Goal: Check status: Check status

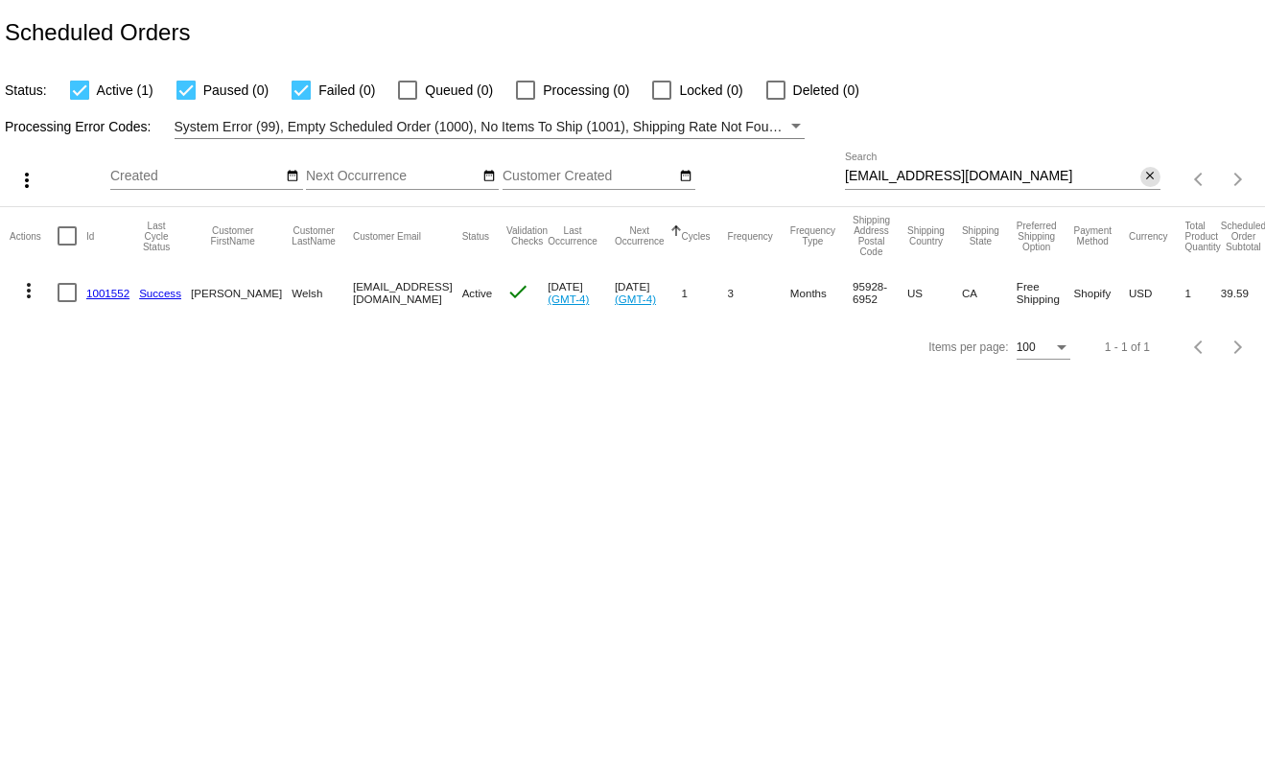
click at [1154, 171] on mat-icon "close" at bounding box center [1149, 176] width 13 height 15
click at [1138, 173] on div "search" at bounding box center [1002, 180] width 315 height 30
click at [1156, 175] on mat-icon "search" at bounding box center [1148, 180] width 23 height 30
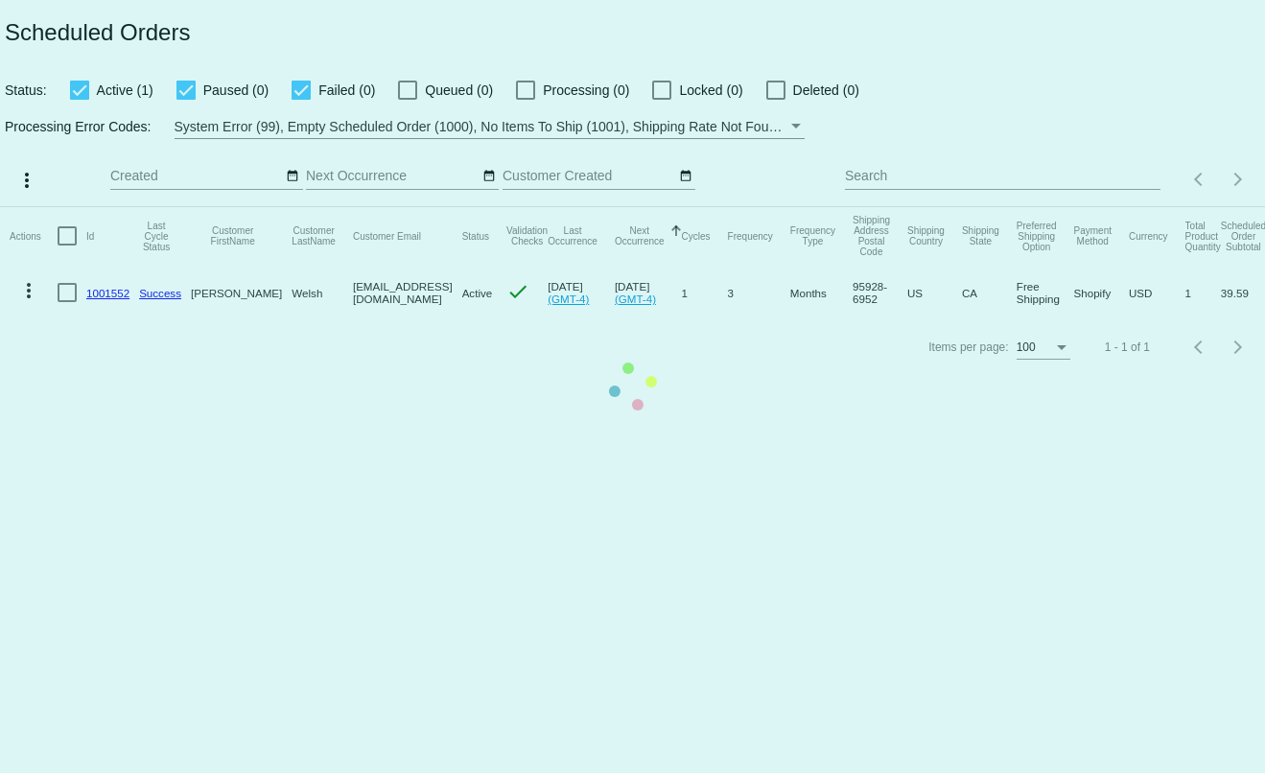
click at [1124, 207] on mat-table "Actions Id Last Cycle Status Customer FirstName Customer LastName Customer Emai…" at bounding box center [632, 263] width 1265 height 113
click at [1104, 207] on mat-table "Actions Id Last Cycle Status Customer FirstName Customer LastName Customer Emai…" at bounding box center [632, 263] width 1265 height 113
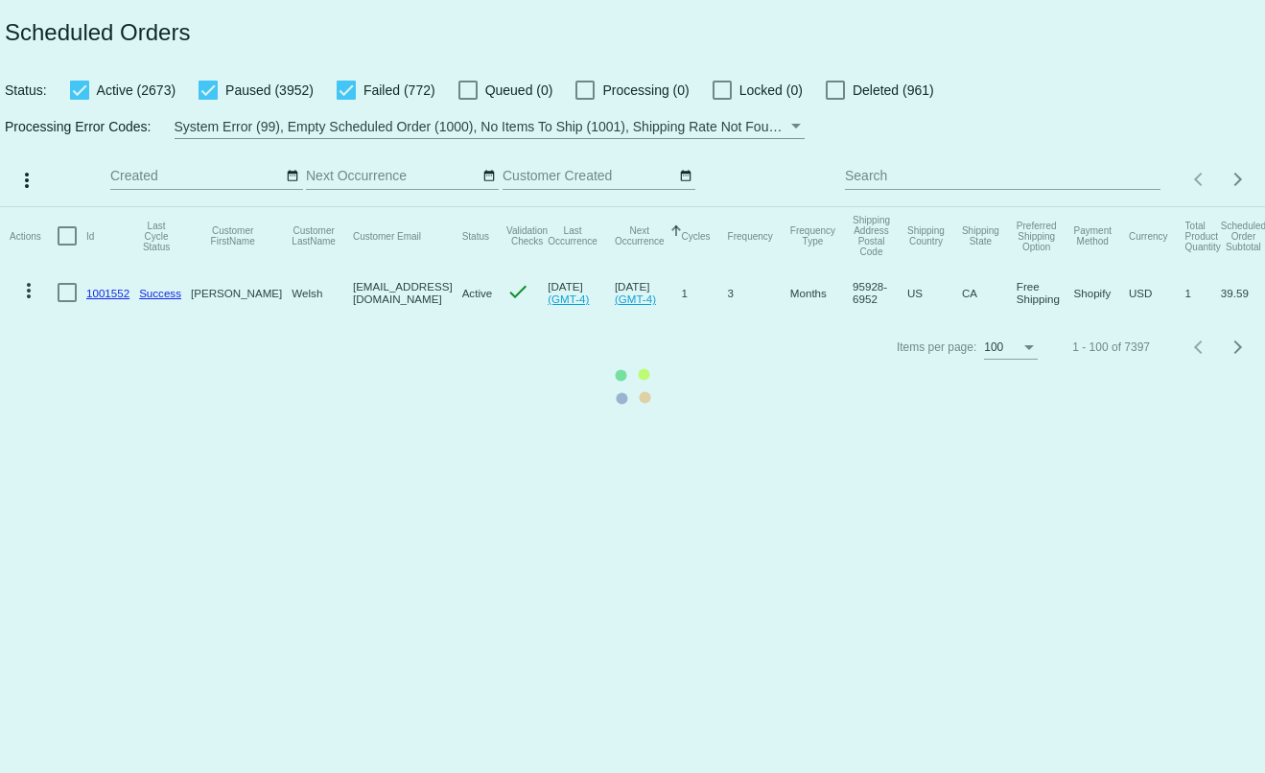
click at [1086, 207] on mat-table "Actions Id Last Cycle Status Customer FirstName Customer LastName Customer Emai…" at bounding box center [632, 263] width 1265 height 113
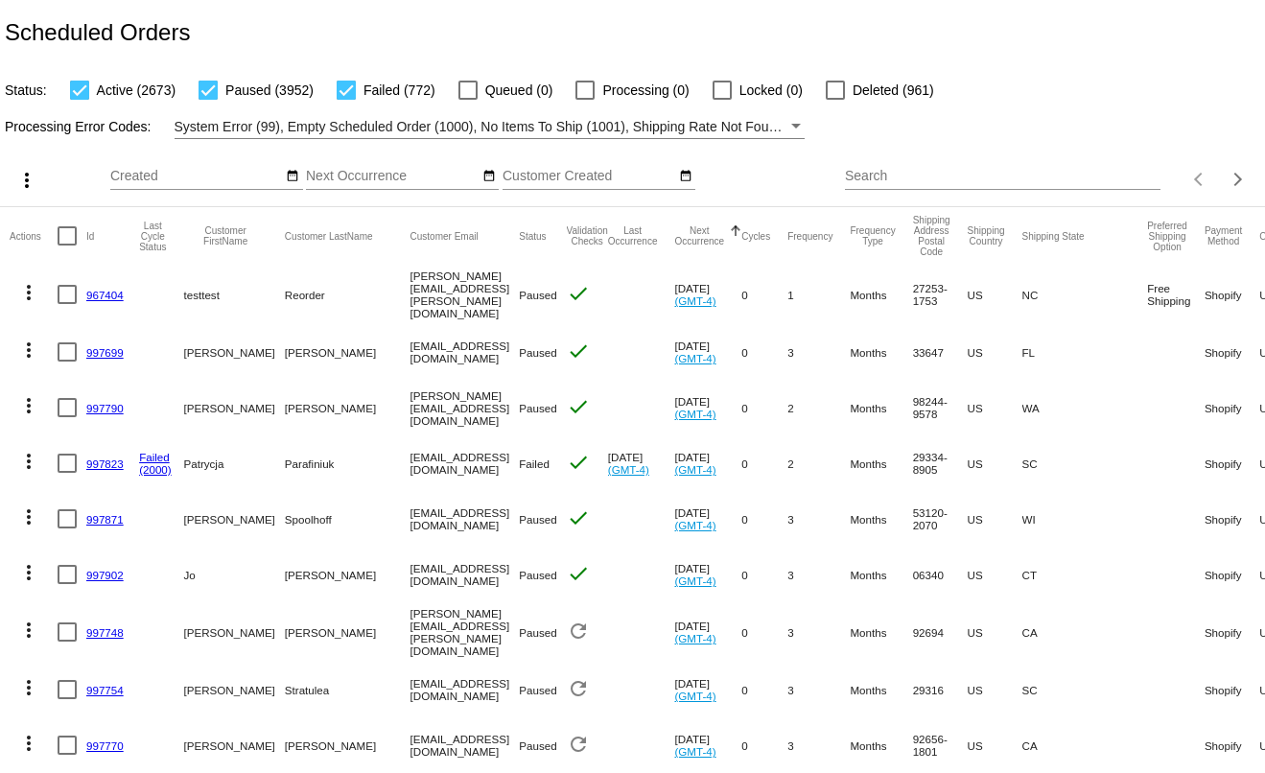
click at [918, 160] on div "Search" at bounding box center [1002, 170] width 315 height 37
click at [919, 169] on input "Search" at bounding box center [1002, 176] width 315 height 15
paste input "meghalaina@gmail.com"
type input "meghalaina@gmail.com"
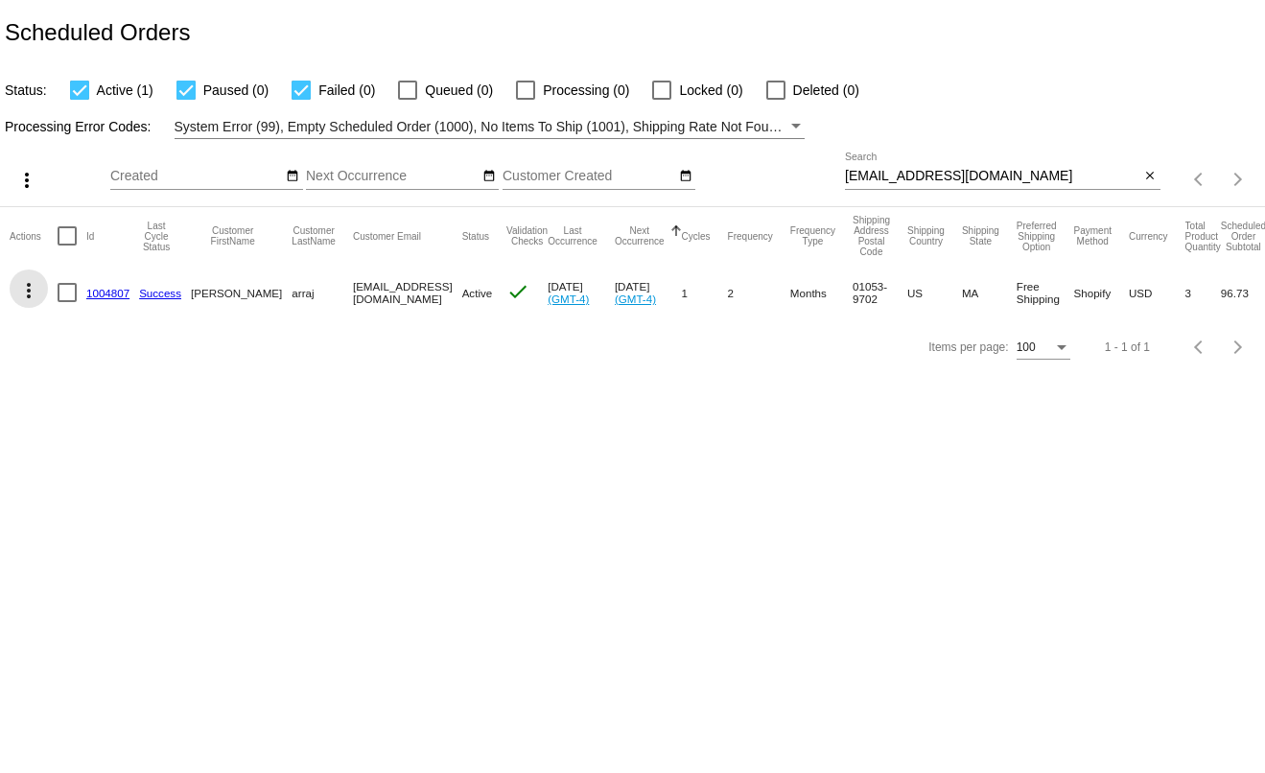
click at [29, 286] on mat-icon "more_vert" at bounding box center [28, 290] width 23 height 23
click at [54, 329] on button "info View Event Logs" at bounding box center [105, 321] width 191 height 23
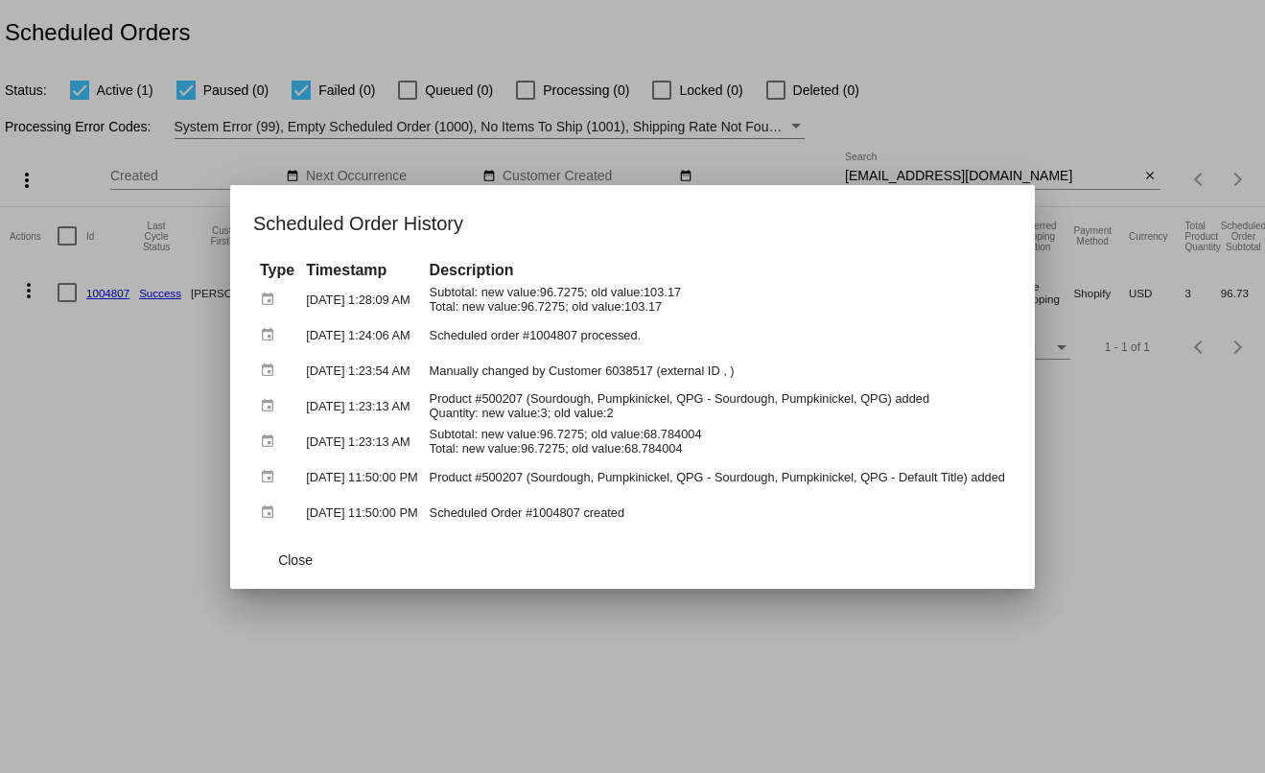
click at [78, 385] on div at bounding box center [632, 386] width 1265 height 773
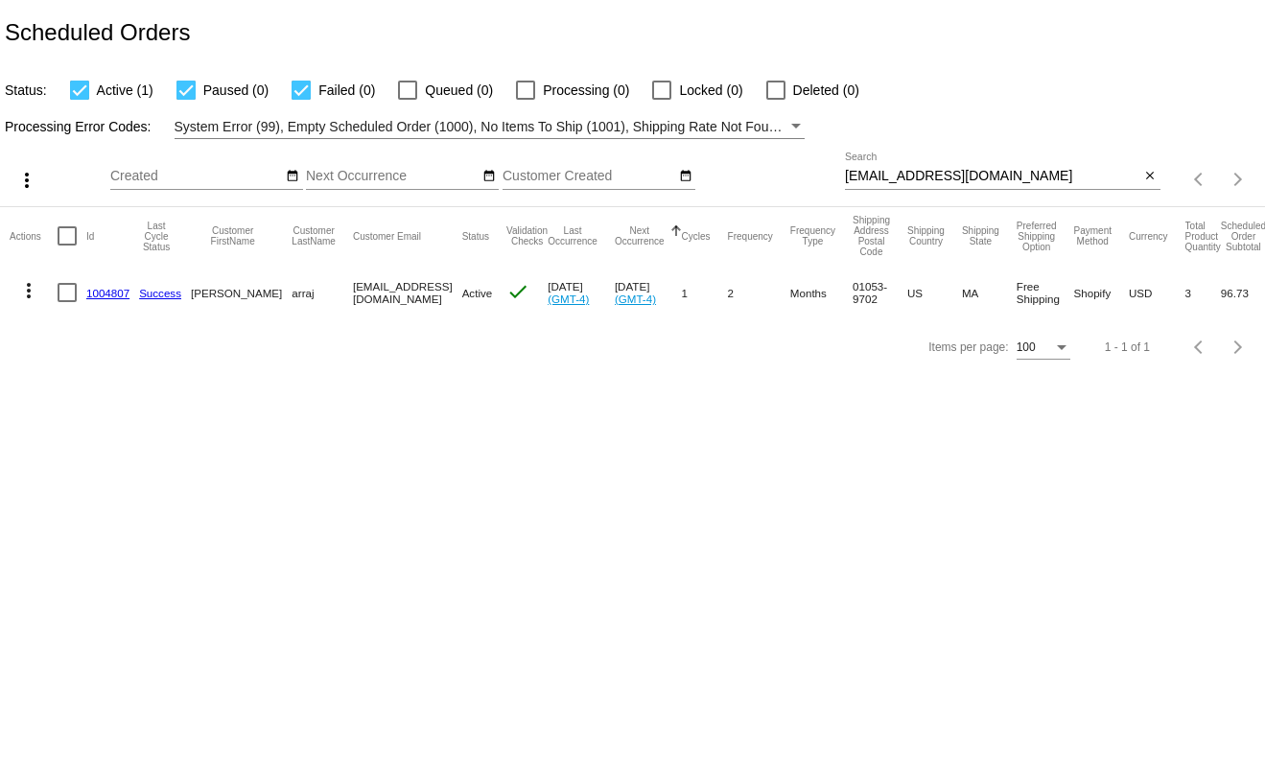
click at [110, 292] on link "1004807" at bounding box center [107, 293] width 43 height 12
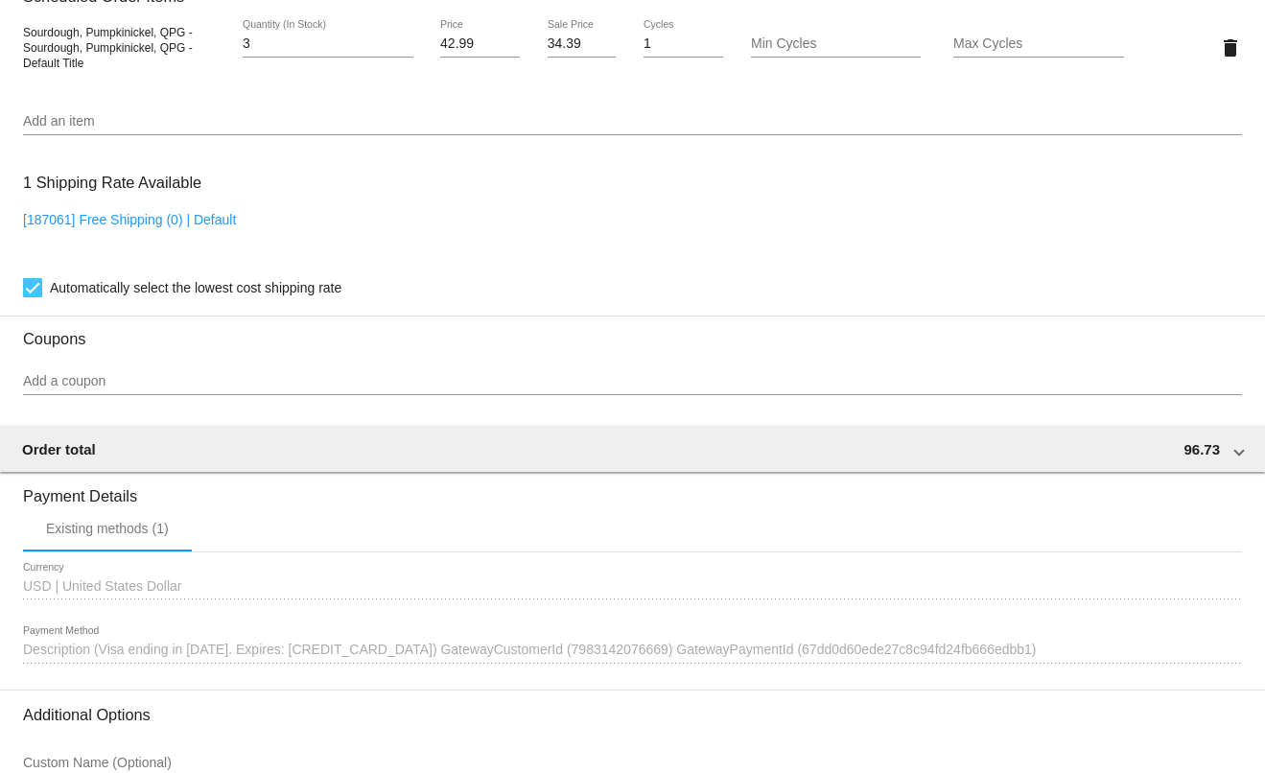
scroll to position [1360, 0]
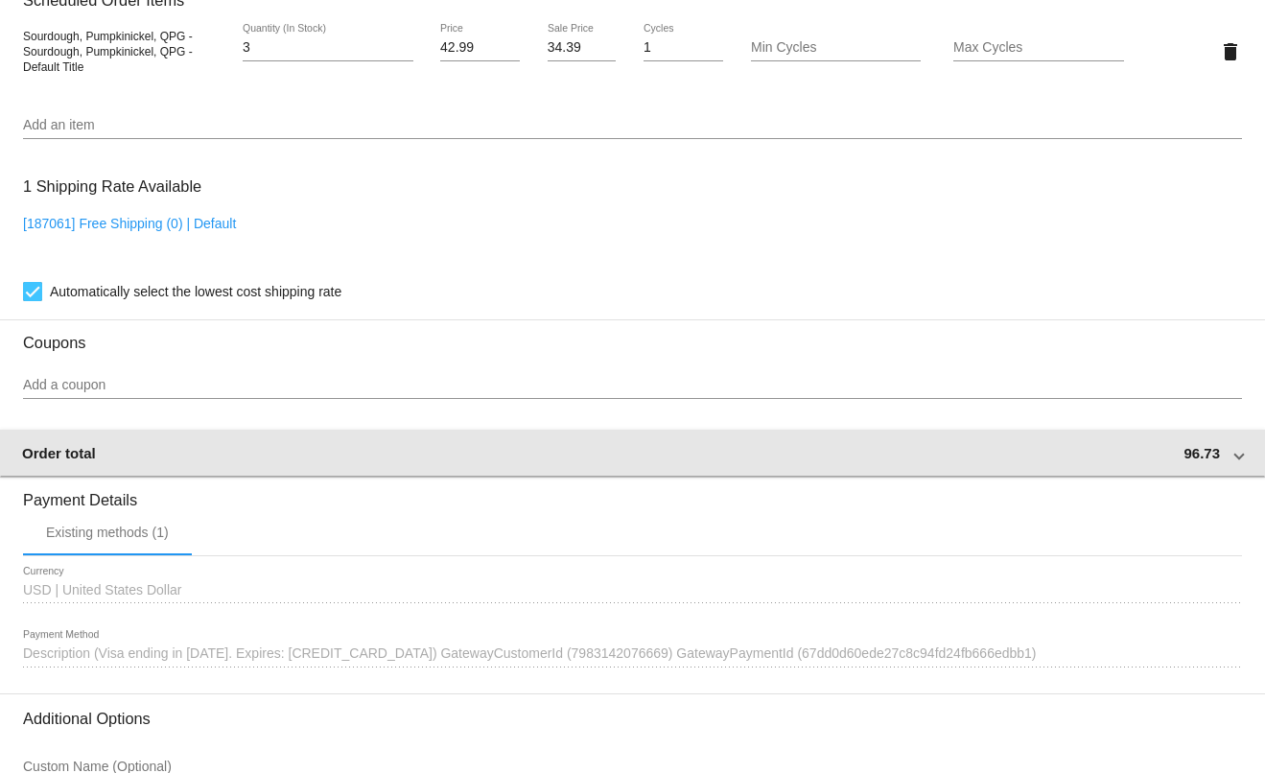
click at [1214, 455] on div "Order total 96.73" at bounding box center [628, 453] width 1213 height 16
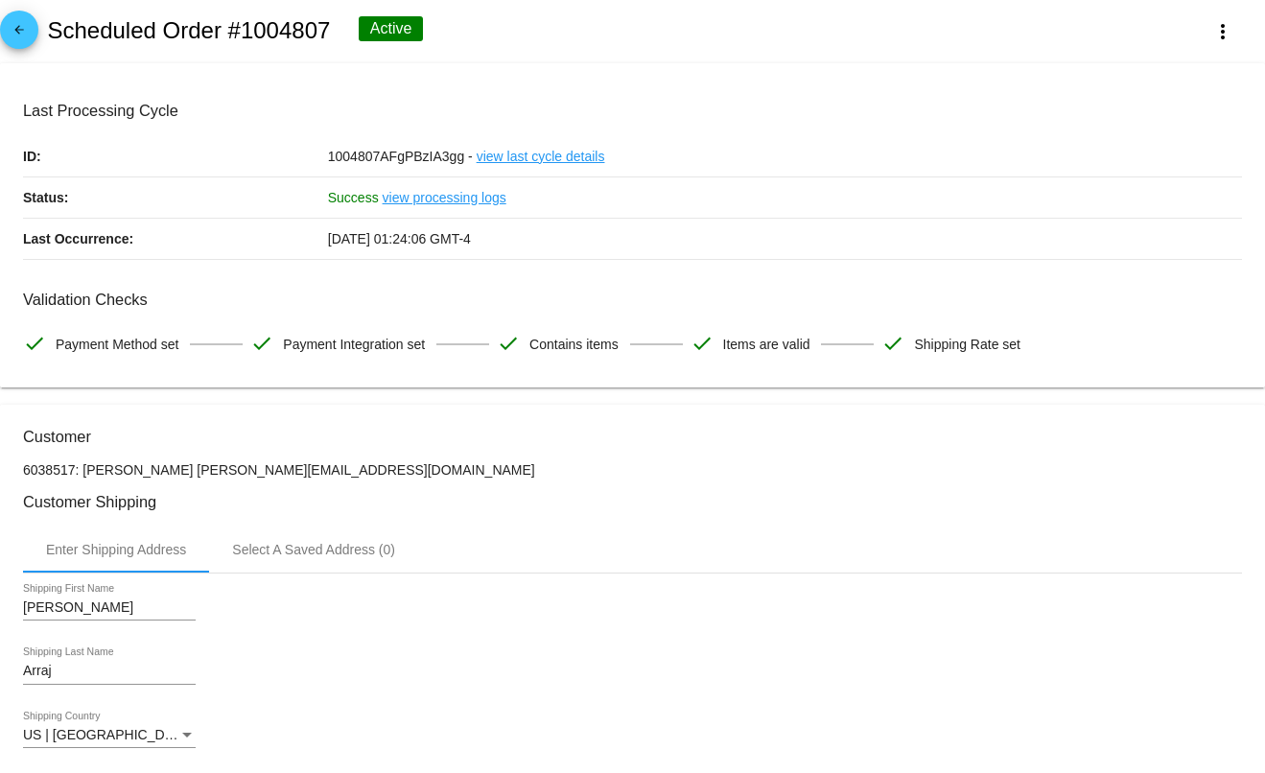
scroll to position [0, 0]
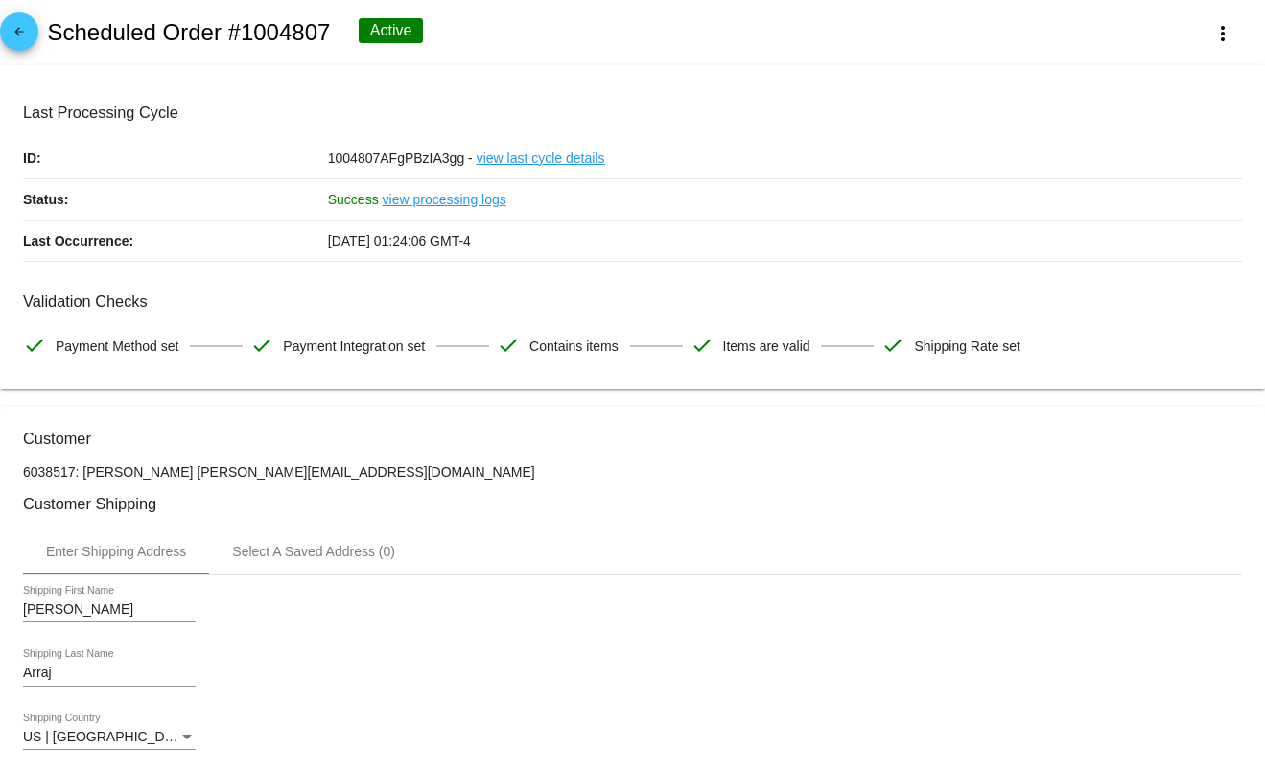
click at [282, 28] on h2 "Scheduled Order #1004807" at bounding box center [188, 32] width 283 height 27
copy h2 "1004807"
click at [8, 21] on span "arrow_back" at bounding box center [19, 35] width 23 height 47
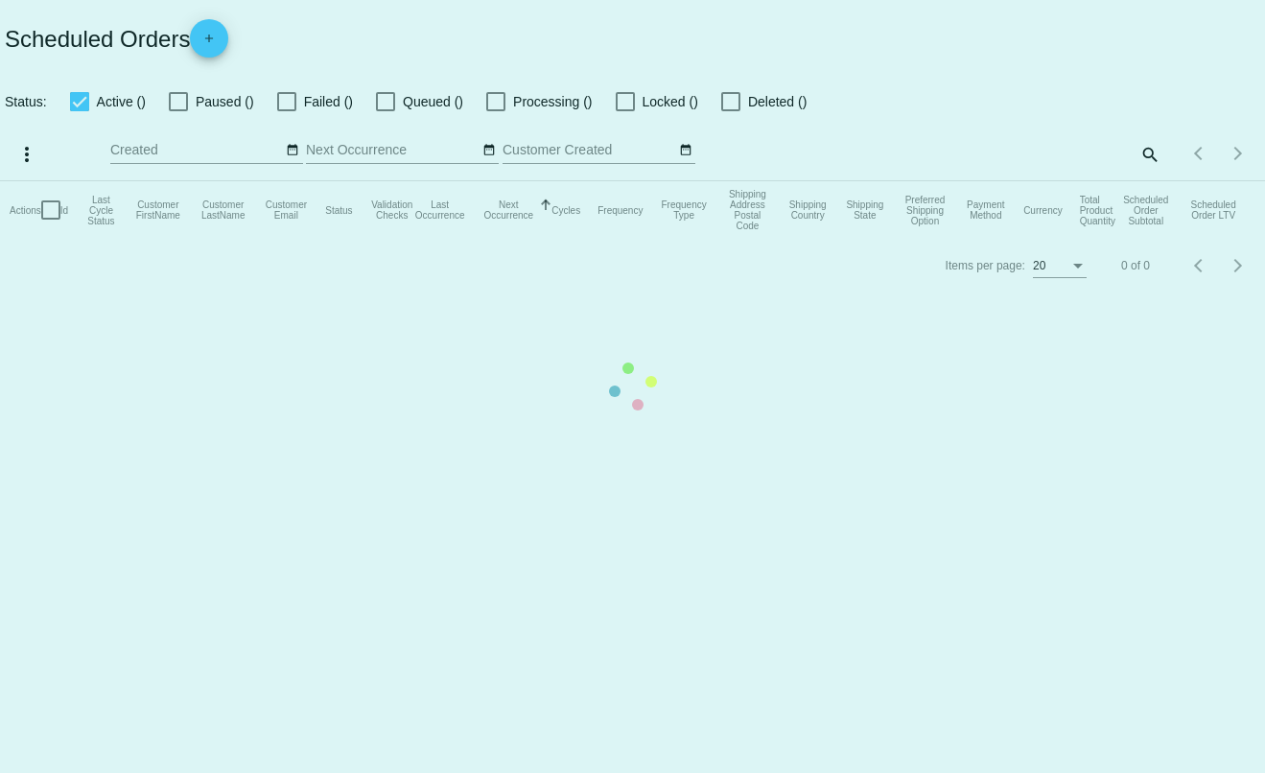
checkbox input "true"
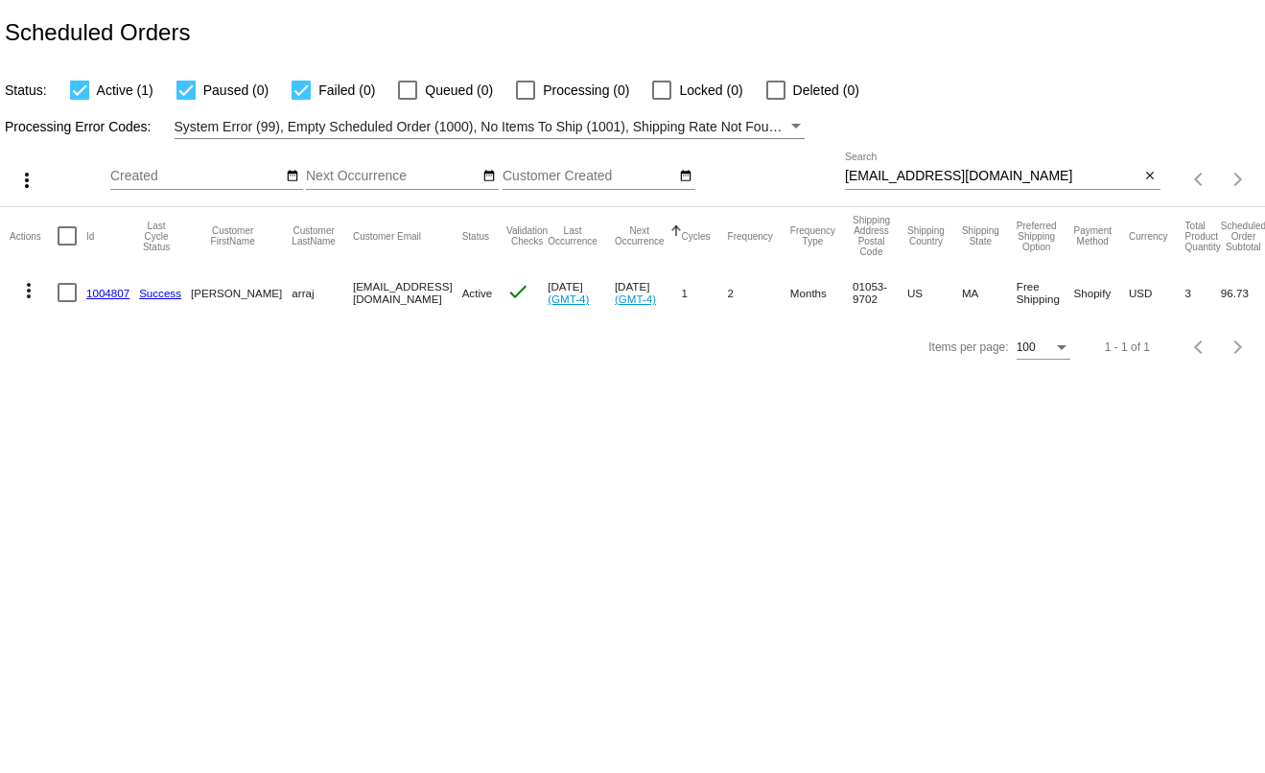
scroll to position [0, 61]
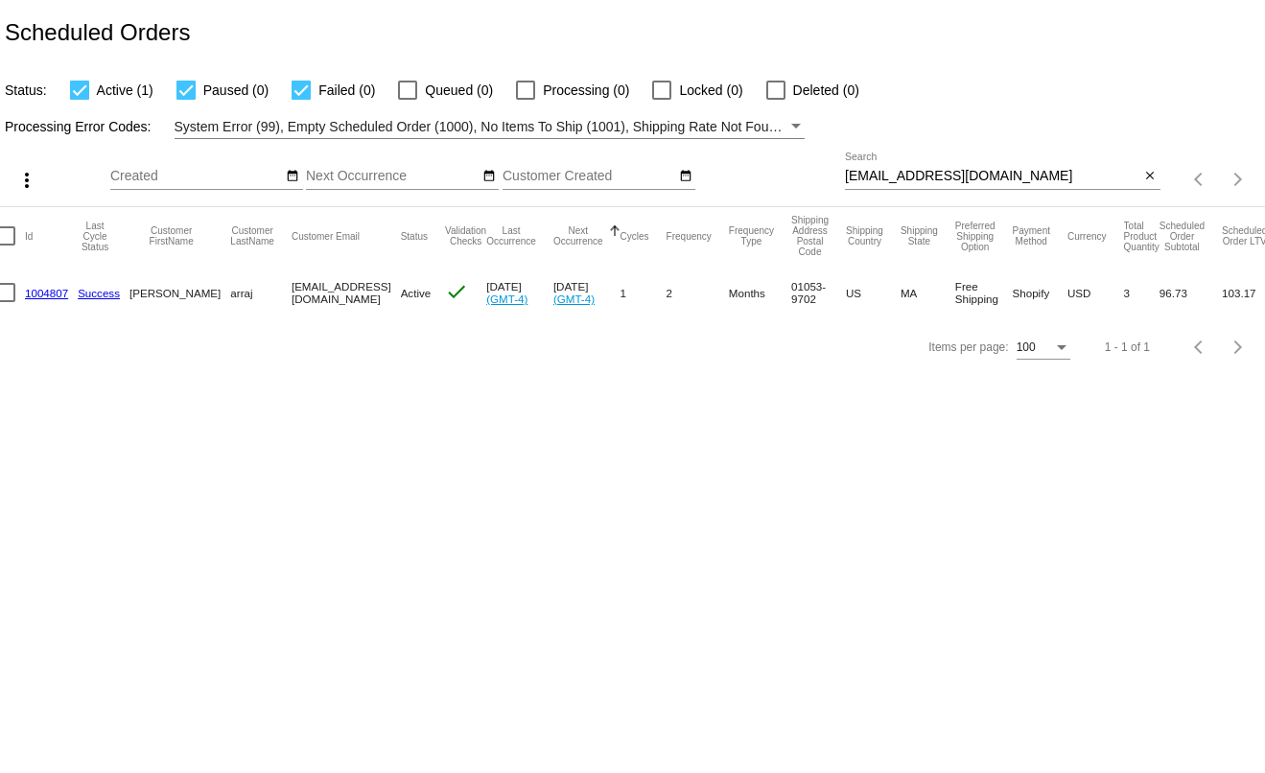
drag, startPoint x: 1242, startPoint y: 289, endPoint x: 1137, endPoint y: 289, distance: 104.5
click at [1140, 287] on mat-row "more_vert 1004807 Success megha arraj meghalaina@gmail.com Active check Sep 22 …" at bounding box center [616, 293] width 1336 height 56
copy mat-row "96.73 103.17"
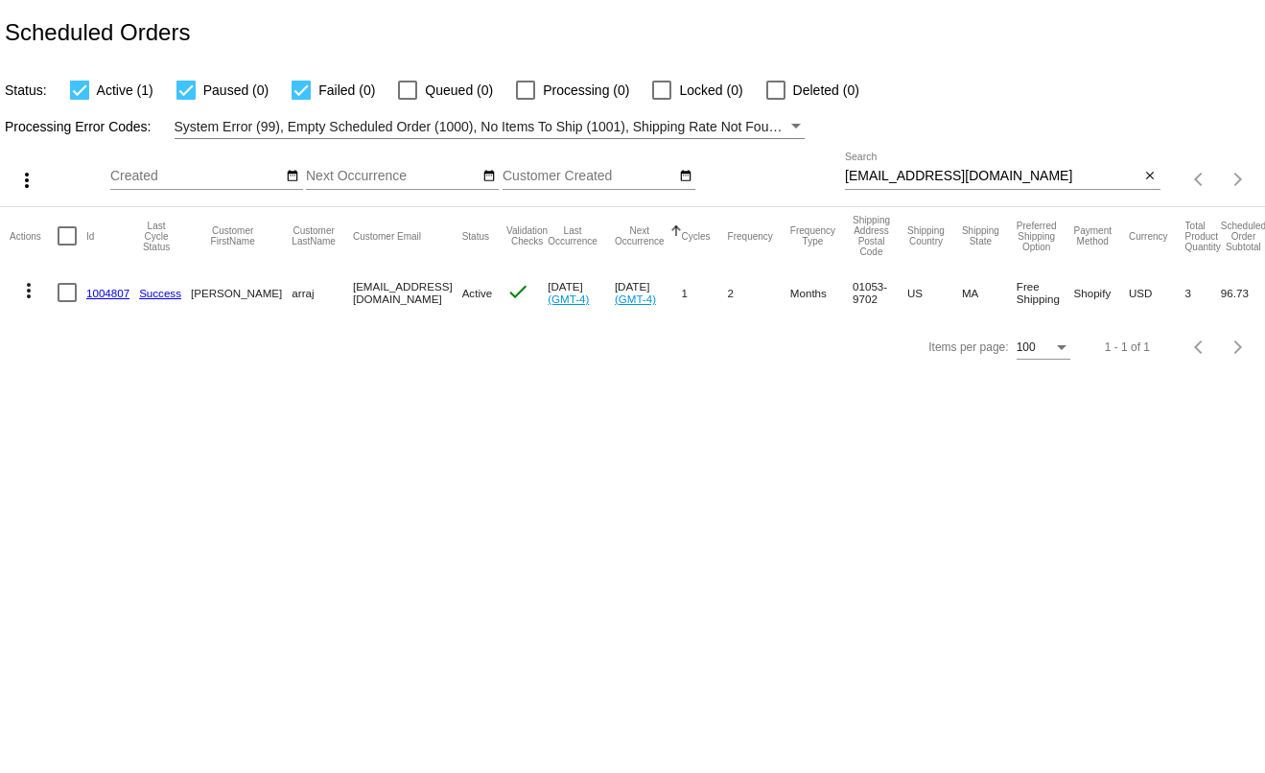
click at [31, 288] on mat-icon "more_vert" at bounding box center [28, 290] width 23 height 23
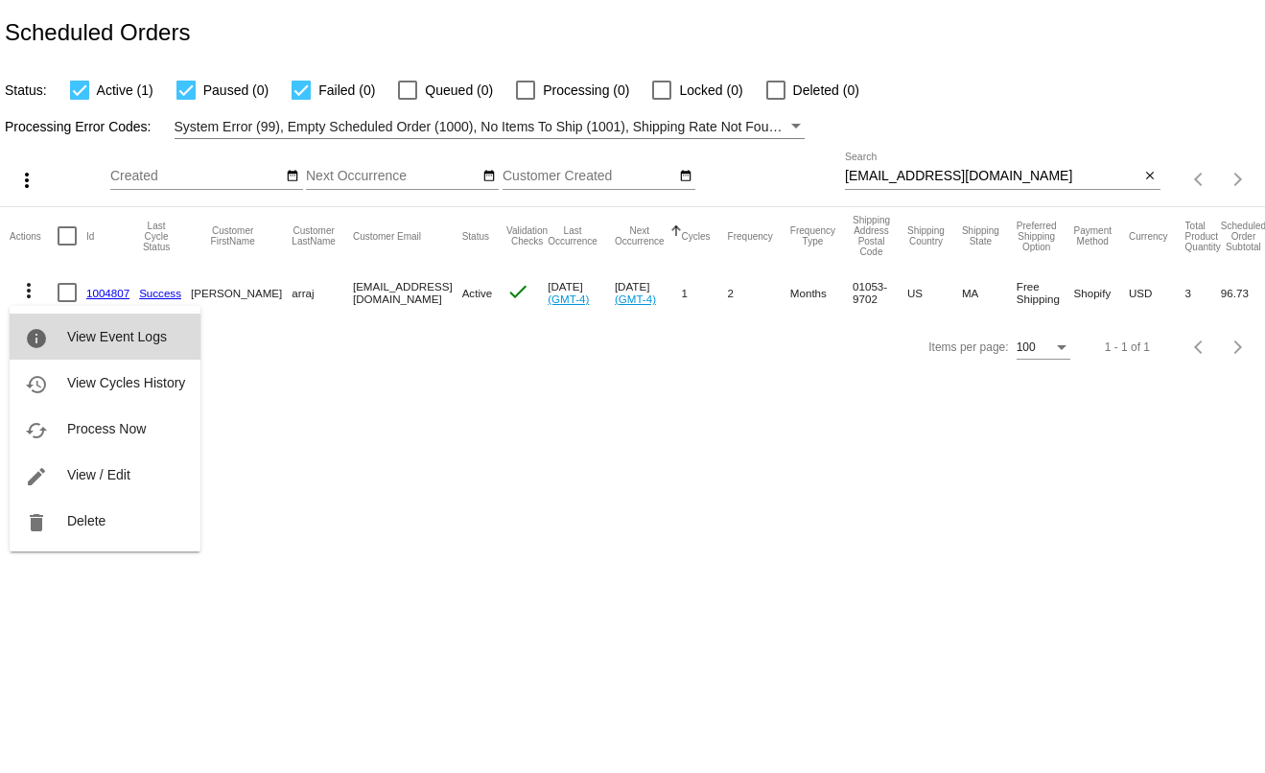
click at [62, 328] on button "info View Event Logs" at bounding box center [105, 337] width 191 height 46
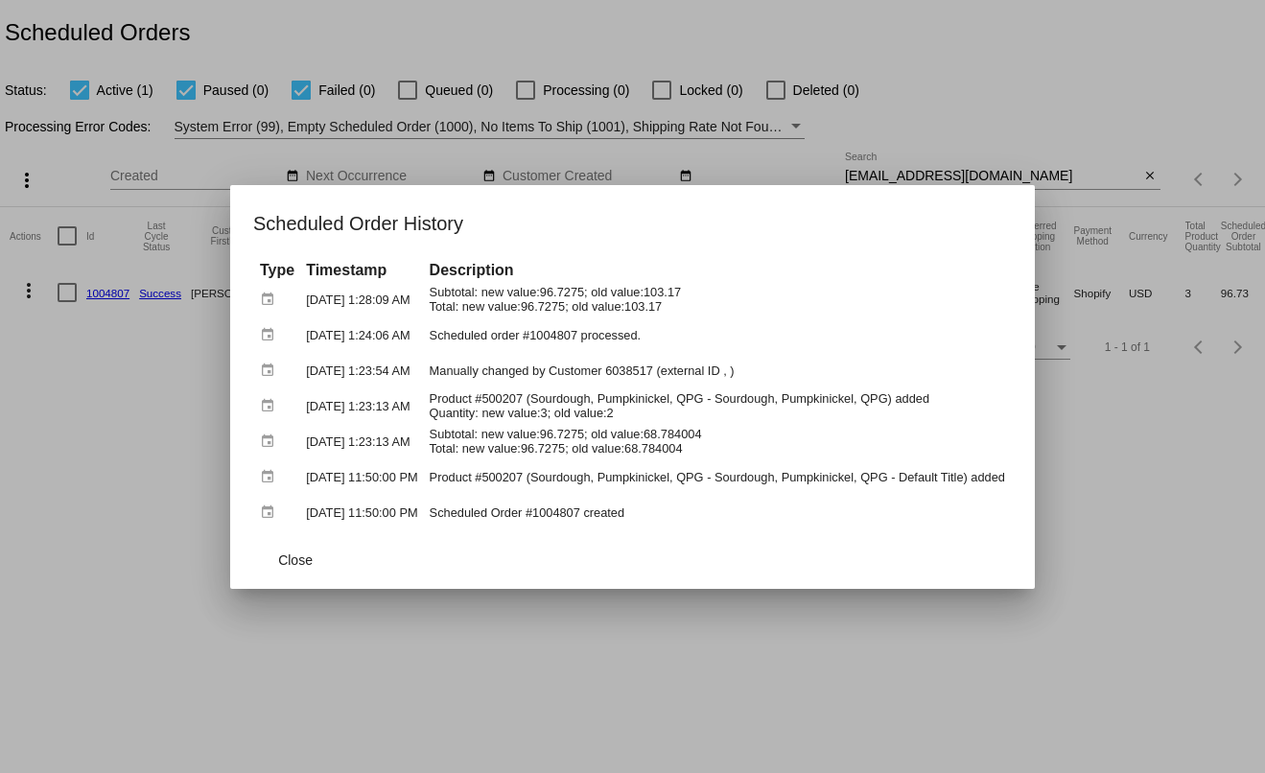
click at [145, 493] on div at bounding box center [632, 386] width 1265 height 773
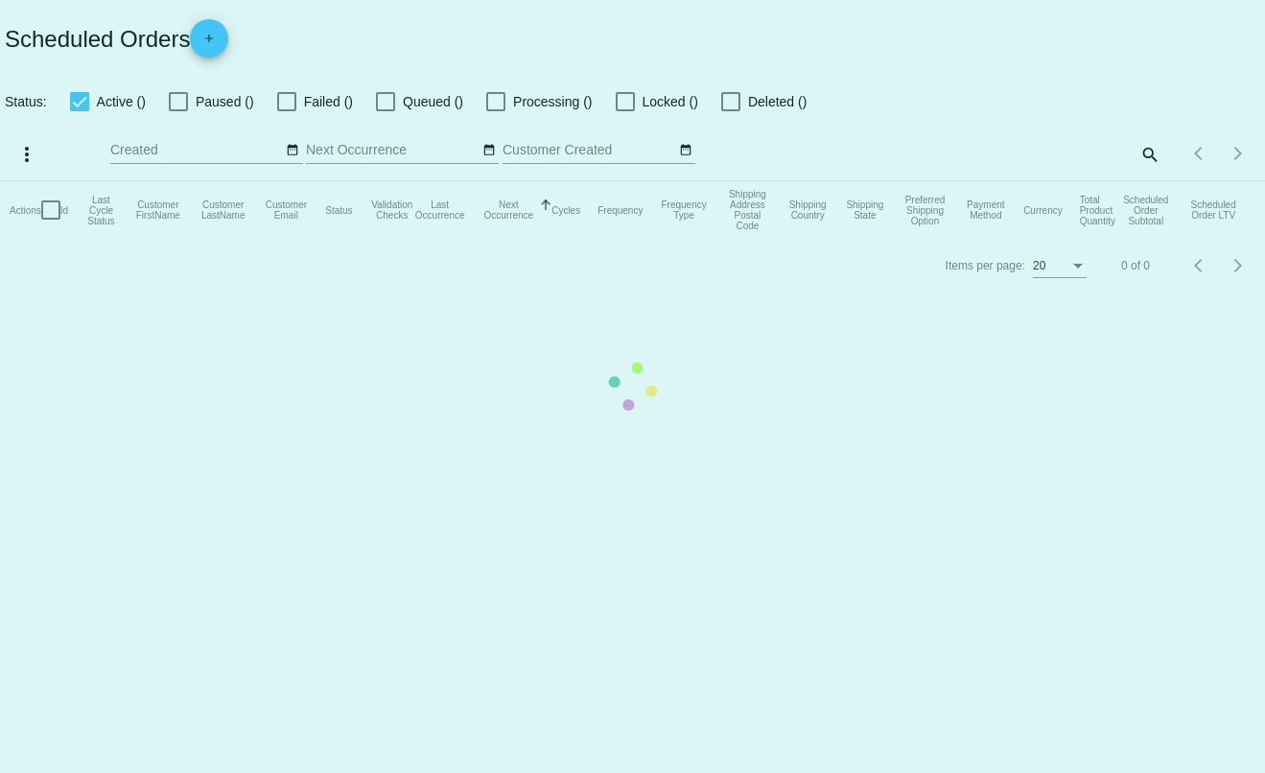
type input "[PERSON_NAME][EMAIL_ADDRESS][DOMAIN_NAME]"
checkbox input "true"
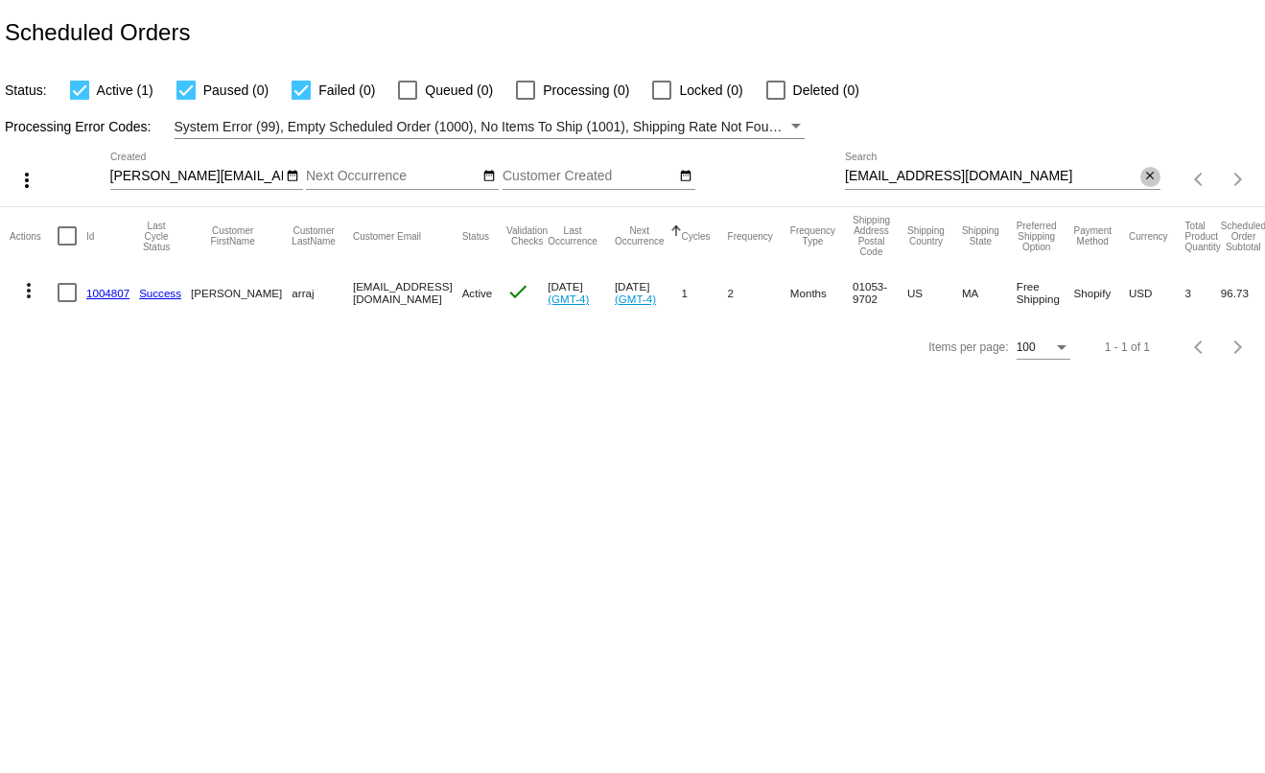
click at [1148, 173] on mat-icon "close" at bounding box center [1149, 176] width 13 height 15
click at [1106, 173] on div "search" at bounding box center [1002, 180] width 315 height 30
click at [1144, 174] on mat-icon "search" at bounding box center [1148, 180] width 23 height 30
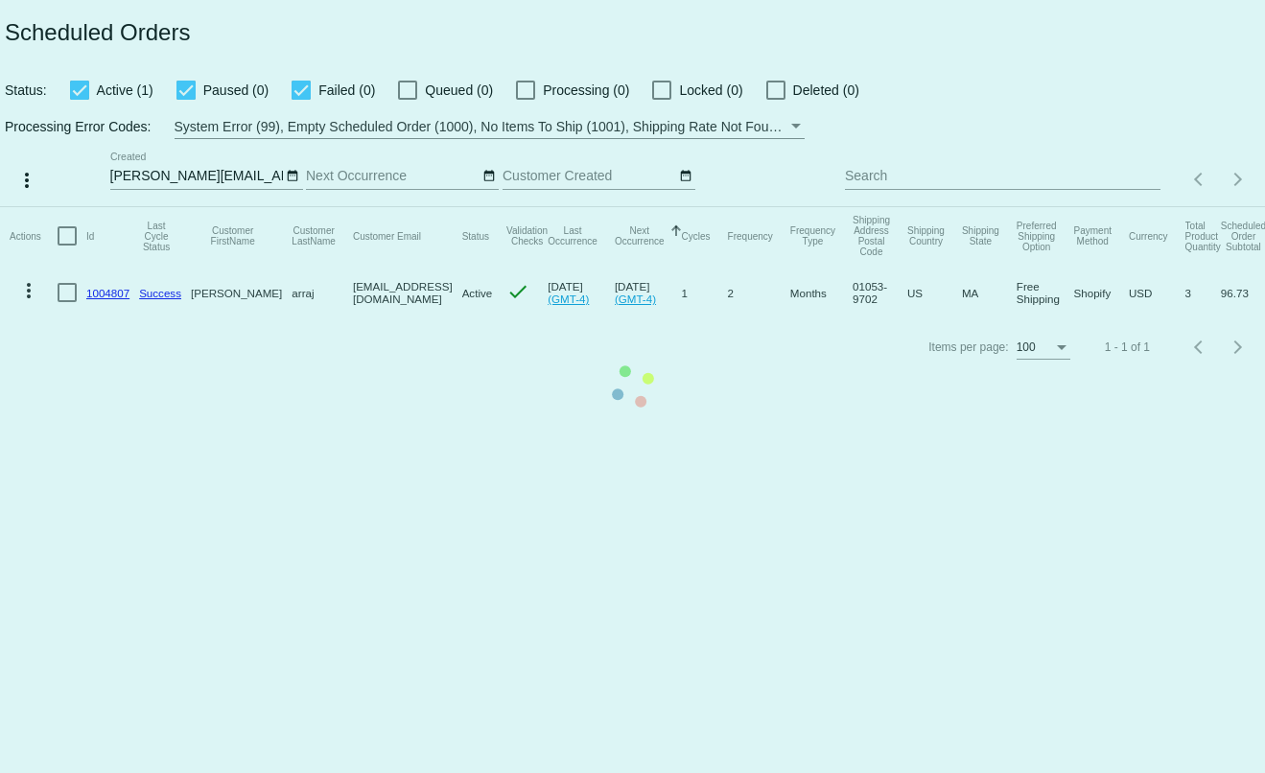
click at [1096, 207] on mat-table "Actions Id Last Cycle Status Customer FirstName Customer LastName Customer Emai…" at bounding box center [632, 263] width 1265 height 113
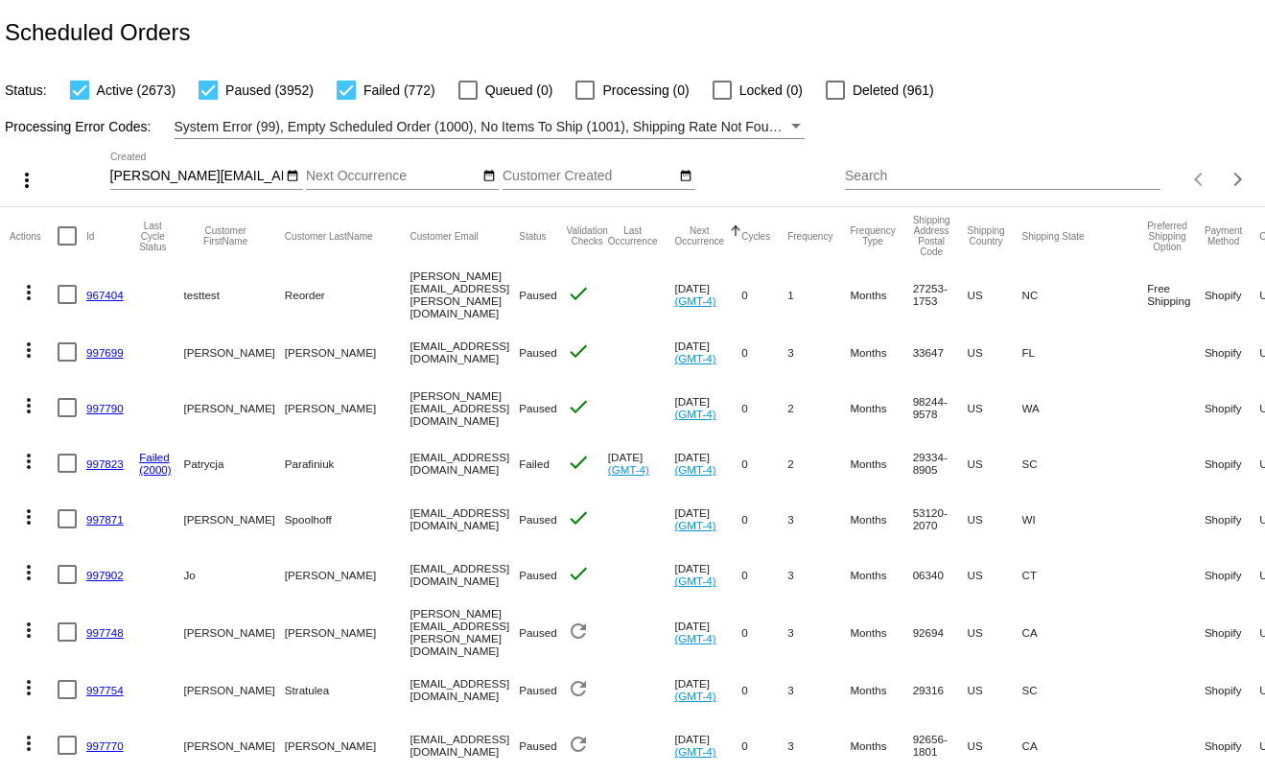
click at [903, 173] on input "Search" at bounding box center [1002, 176] width 315 height 15
paste input "1019497"
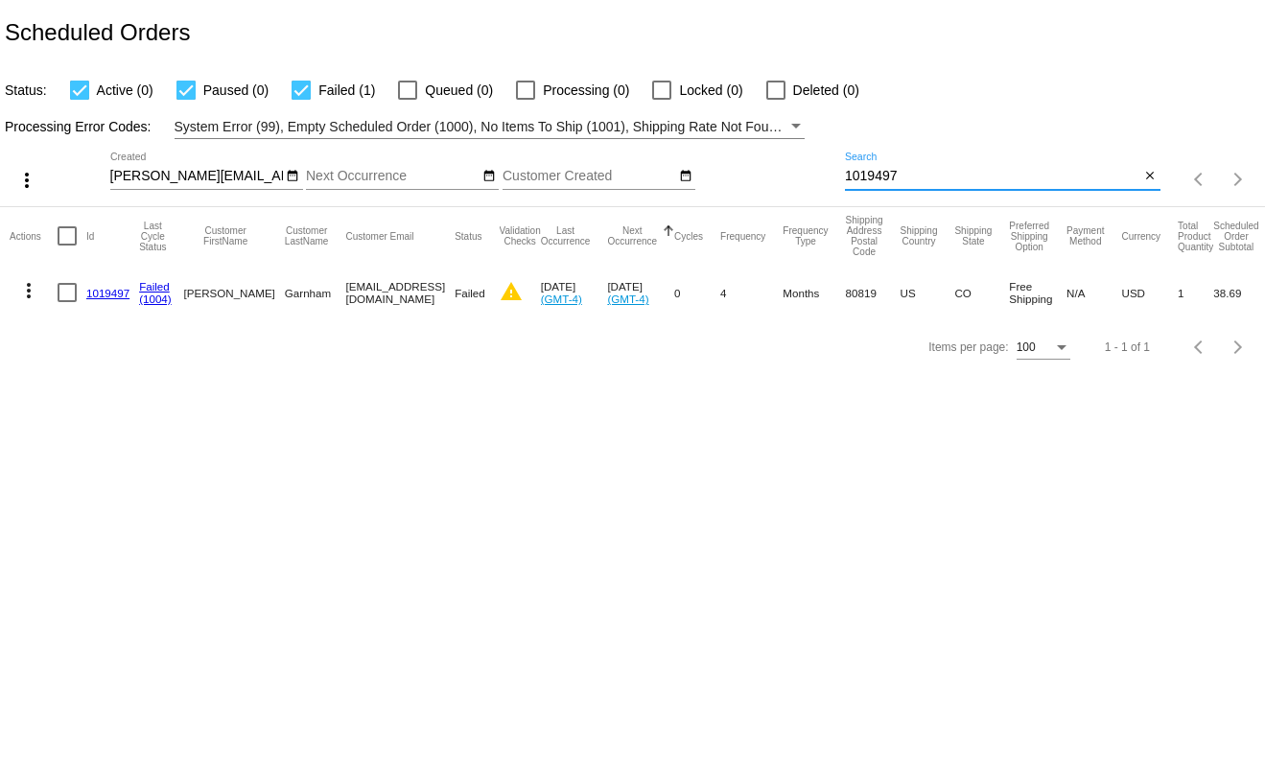
scroll to position [0, 32]
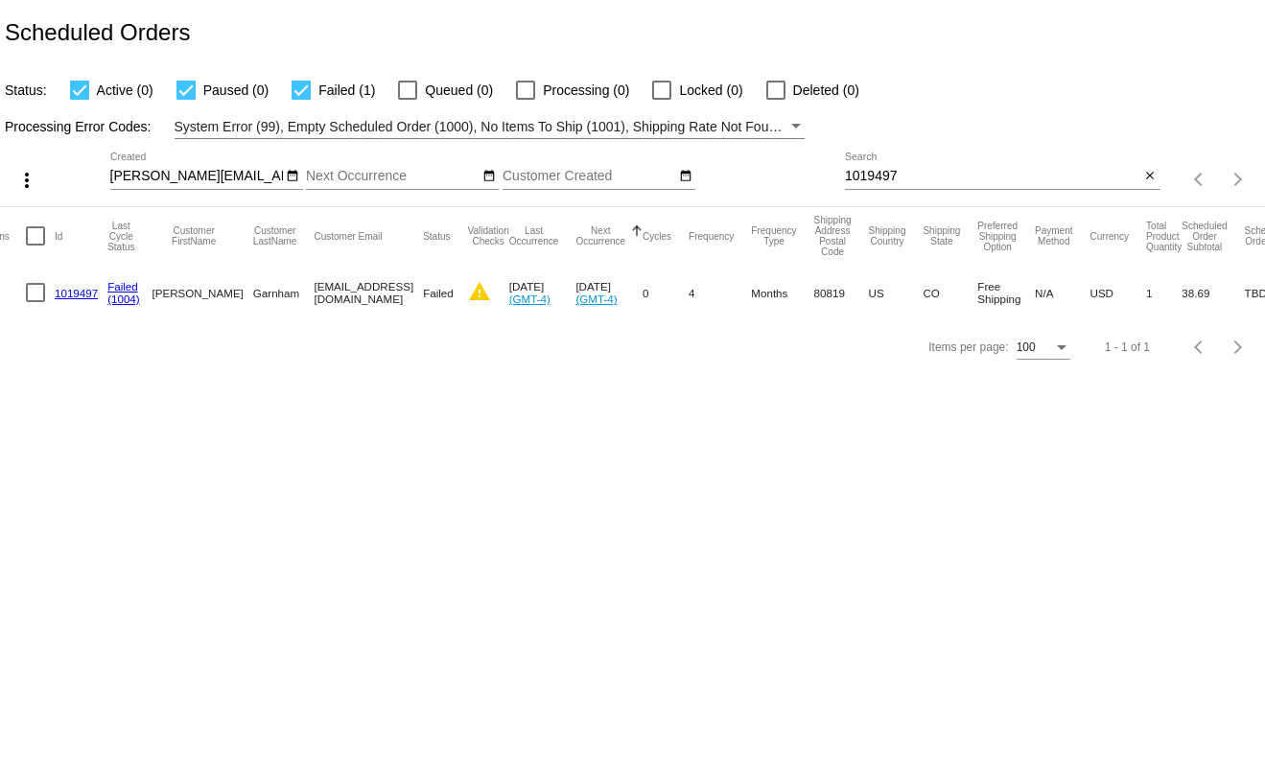
drag, startPoint x: 371, startPoint y: 292, endPoint x: 275, endPoint y: 293, distance: 95.9
click at [314, 293] on mat-cell "TATES05@aol.com" at bounding box center [368, 293] width 109 height 56
copy mat-cell "TATES05@aol.com"
drag, startPoint x: 935, startPoint y: 175, endPoint x: 822, endPoint y: 173, distance: 113.2
click at [822, 173] on div "more_vert t.leclaire@simplekneads.com Sep Jan Feb Mar Apr" at bounding box center [632, 173] width 1265 height 68
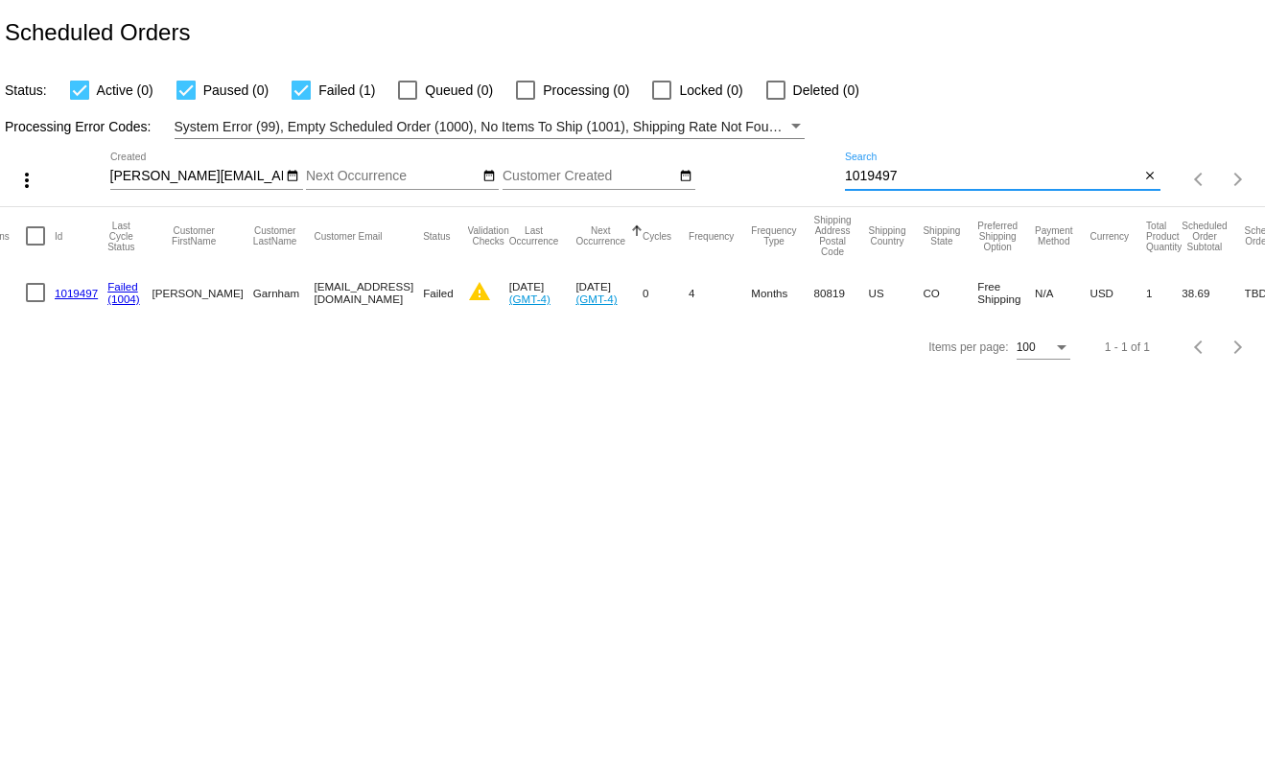
paste input "TATES05@aol.com"
click at [949, 182] on input "TATES05@aol.com" at bounding box center [992, 176] width 295 height 15
paste input "meghalaina@gmai"
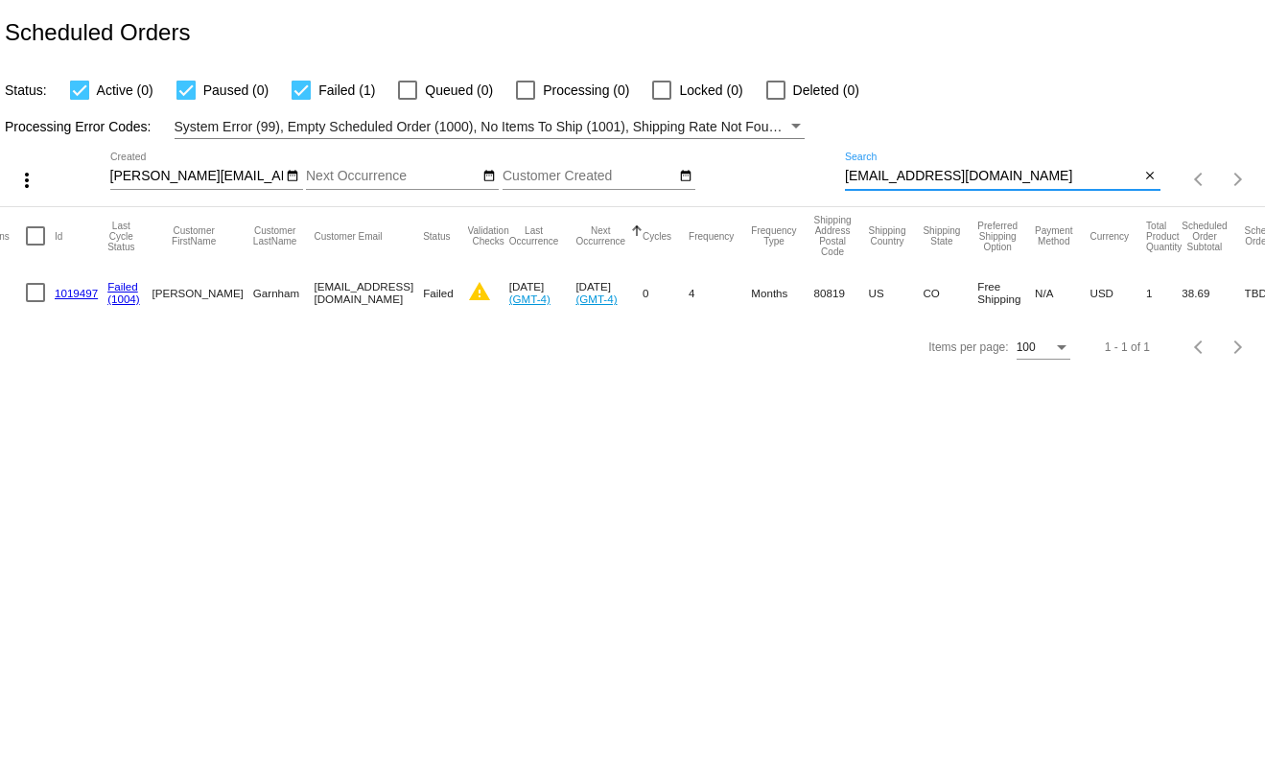
type input "meghalaina@gmail.com"
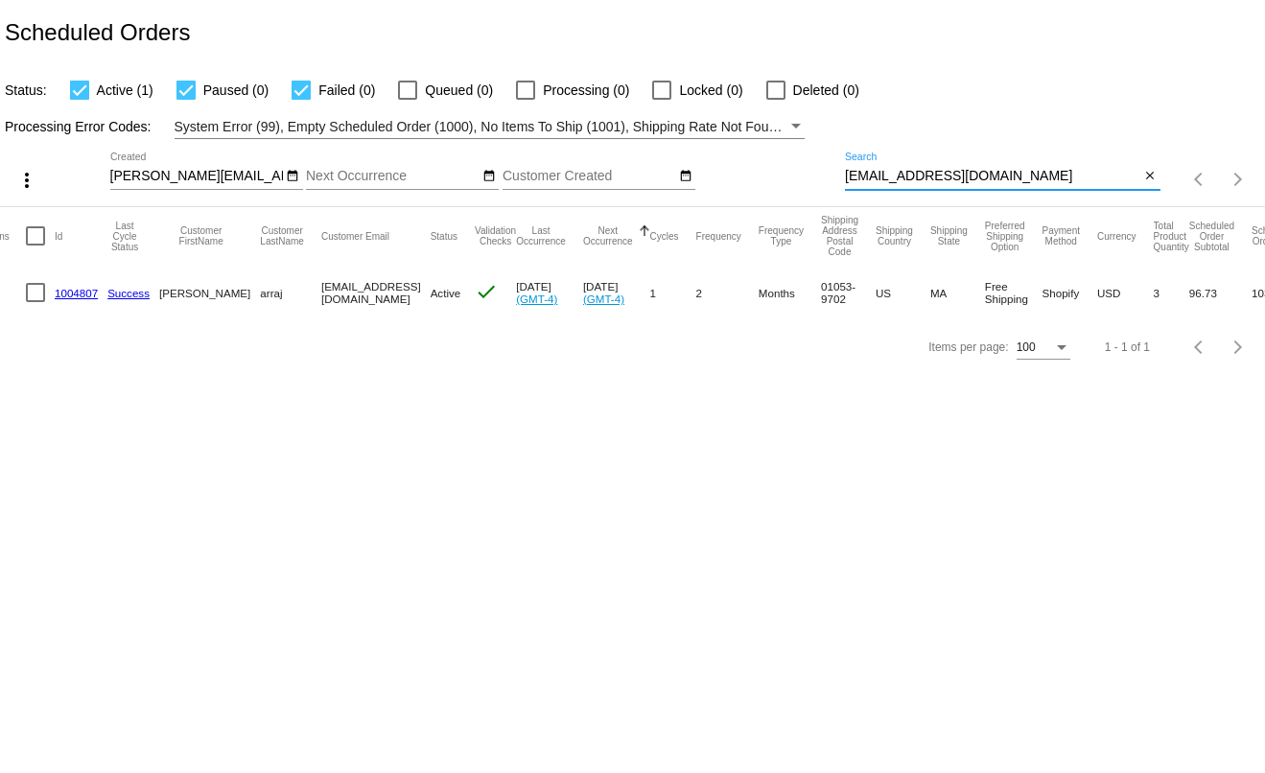
click at [80, 287] on link "1004807" at bounding box center [76, 293] width 43 height 12
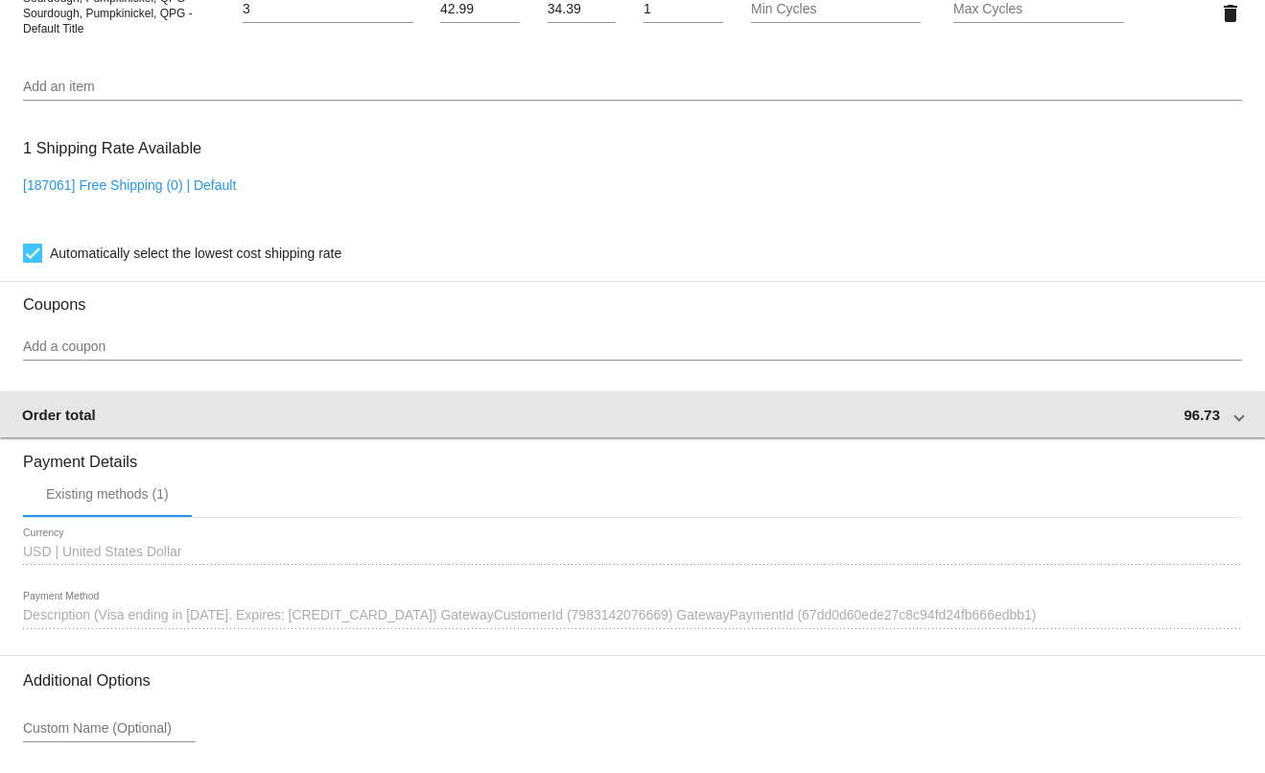
scroll to position [1438, 0]
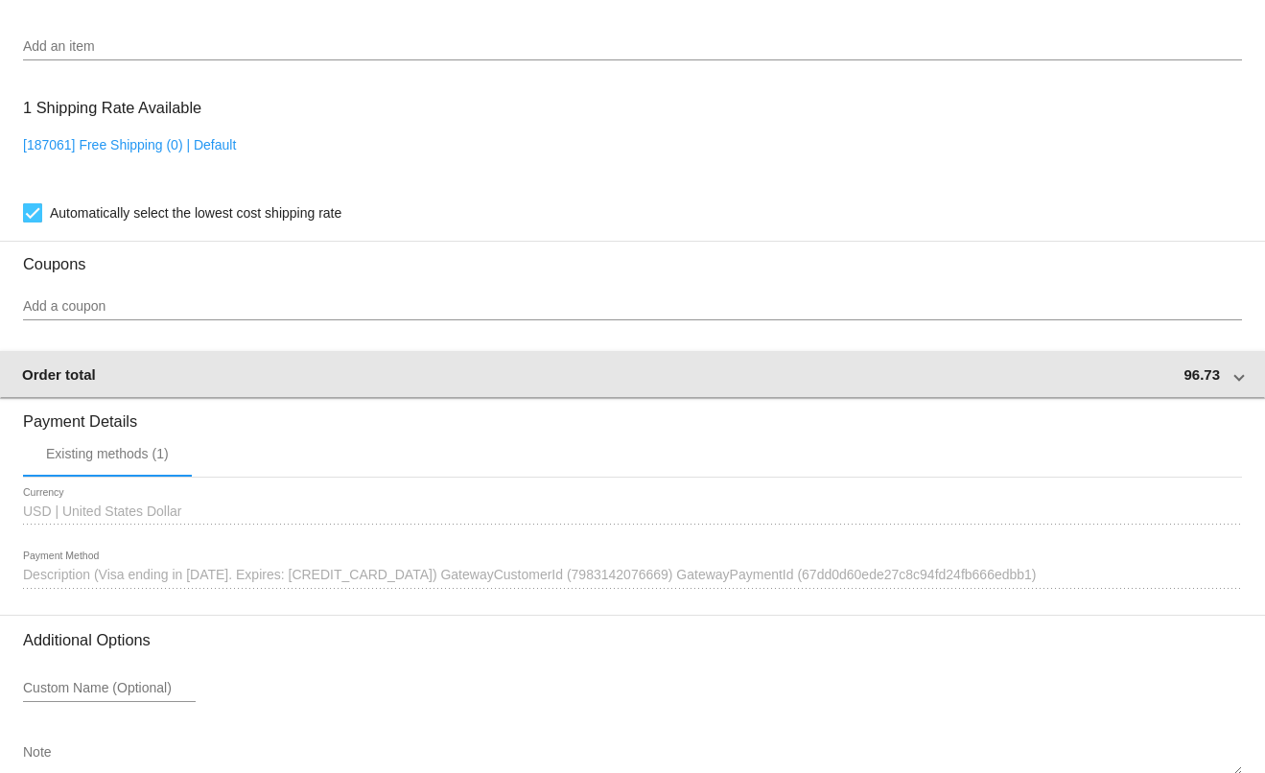
click at [1235, 372] on span at bounding box center [1239, 374] width 8 height 16
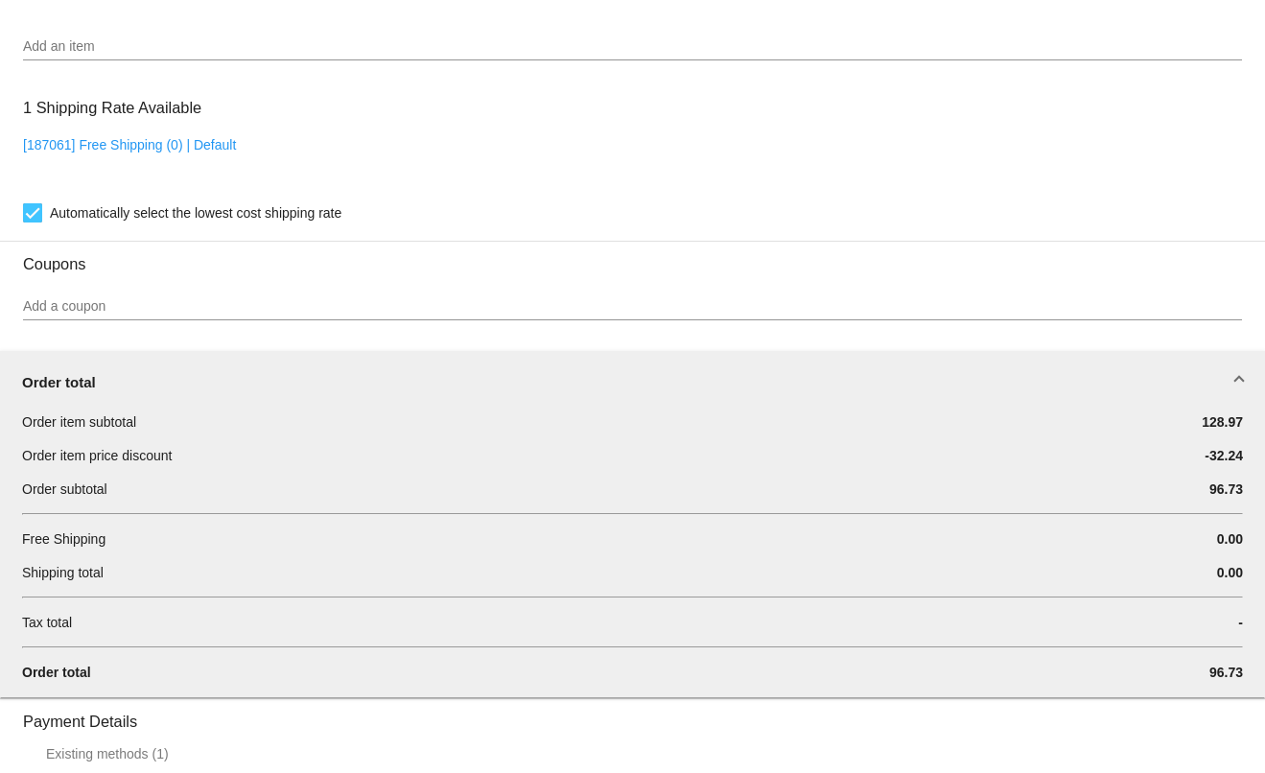
click at [1231, 376] on mat-expansion-panel-header "Order total" at bounding box center [632, 381] width 1267 height 61
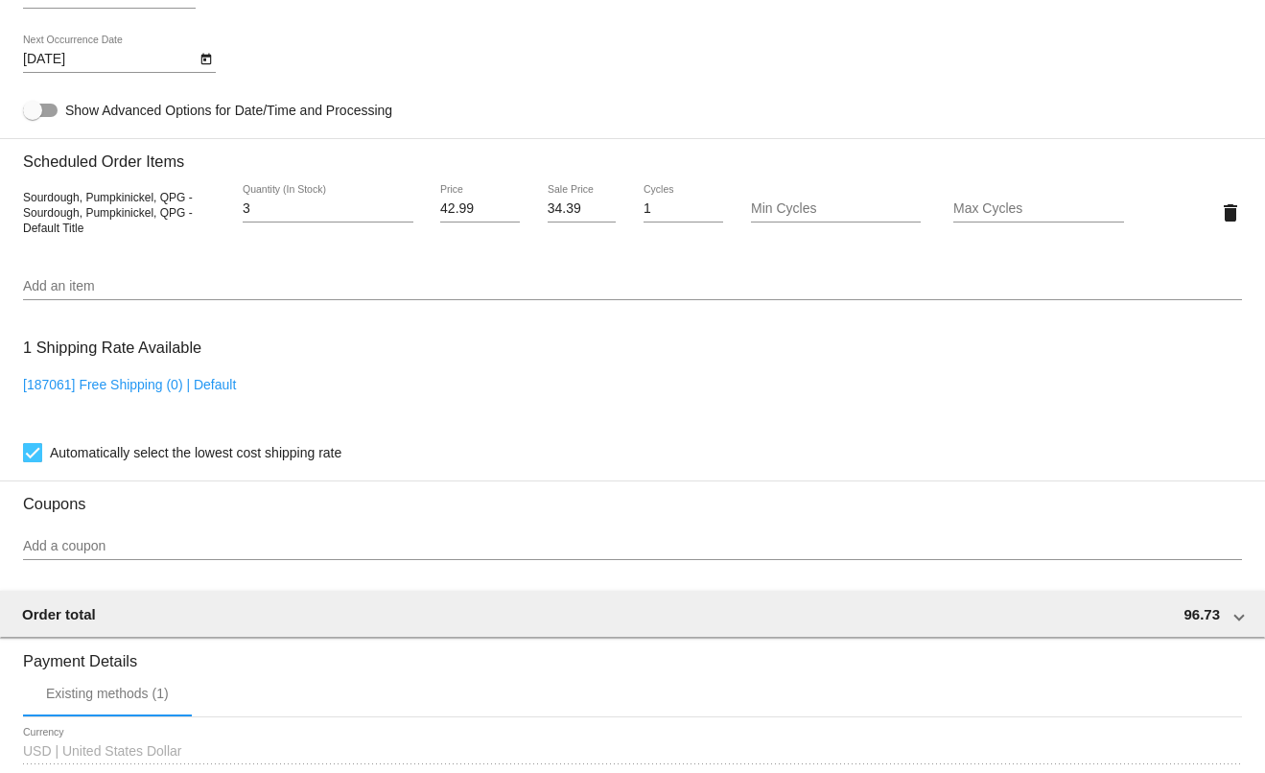
scroll to position [1151, 0]
